Goal: Transaction & Acquisition: Purchase product/service

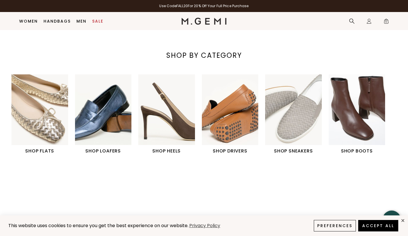
scroll to position [169, 0]
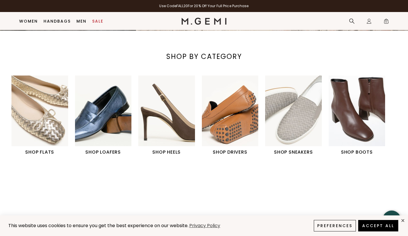
click at [175, 119] on img "3 / 6" at bounding box center [166, 111] width 57 height 71
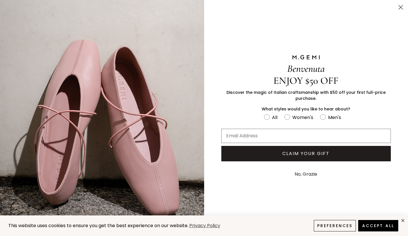
scroll to position [52, 0]
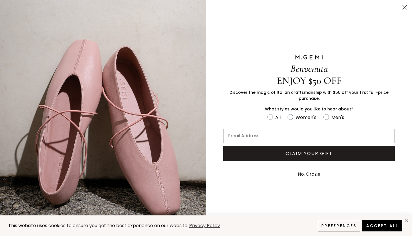
click at [403, 7] on circle "Close dialog" at bounding box center [404, 7] width 9 height 9
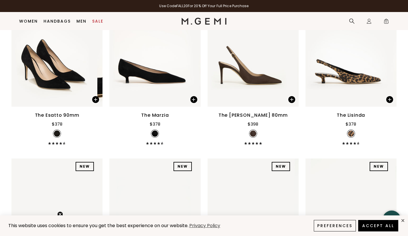
scroll to position [0, 0]
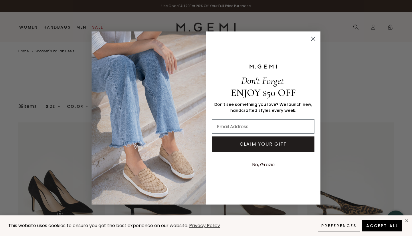
click at [313, 37] on circle "Close dialog" at bounding box center [312, 38] width 9 height 9
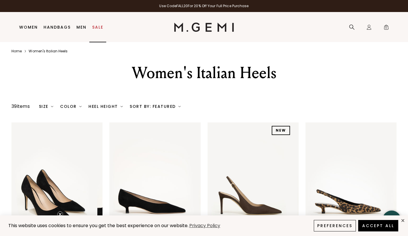
click at [97, 27] on link "Sale" at bounding box center [97, 27] width 11 height 5
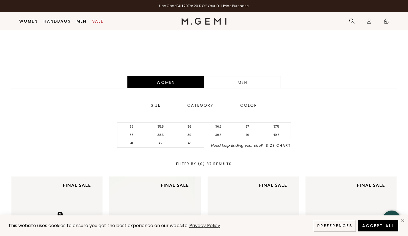
scroll to position [100, 0]
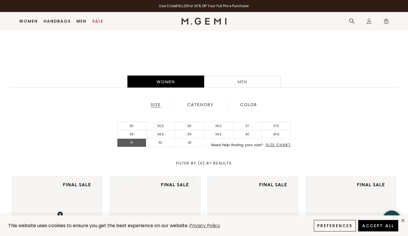
click at [132, 143] on li "41" at bounding box center [131, 143] width 29 height 8
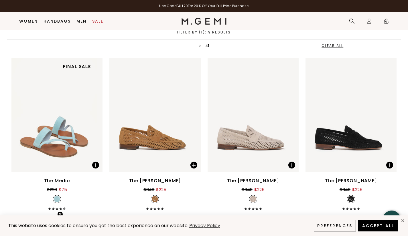
scroll to position [230, 0]
